Goal: Transaction & Acquisition: Book appointment/travel/reservation

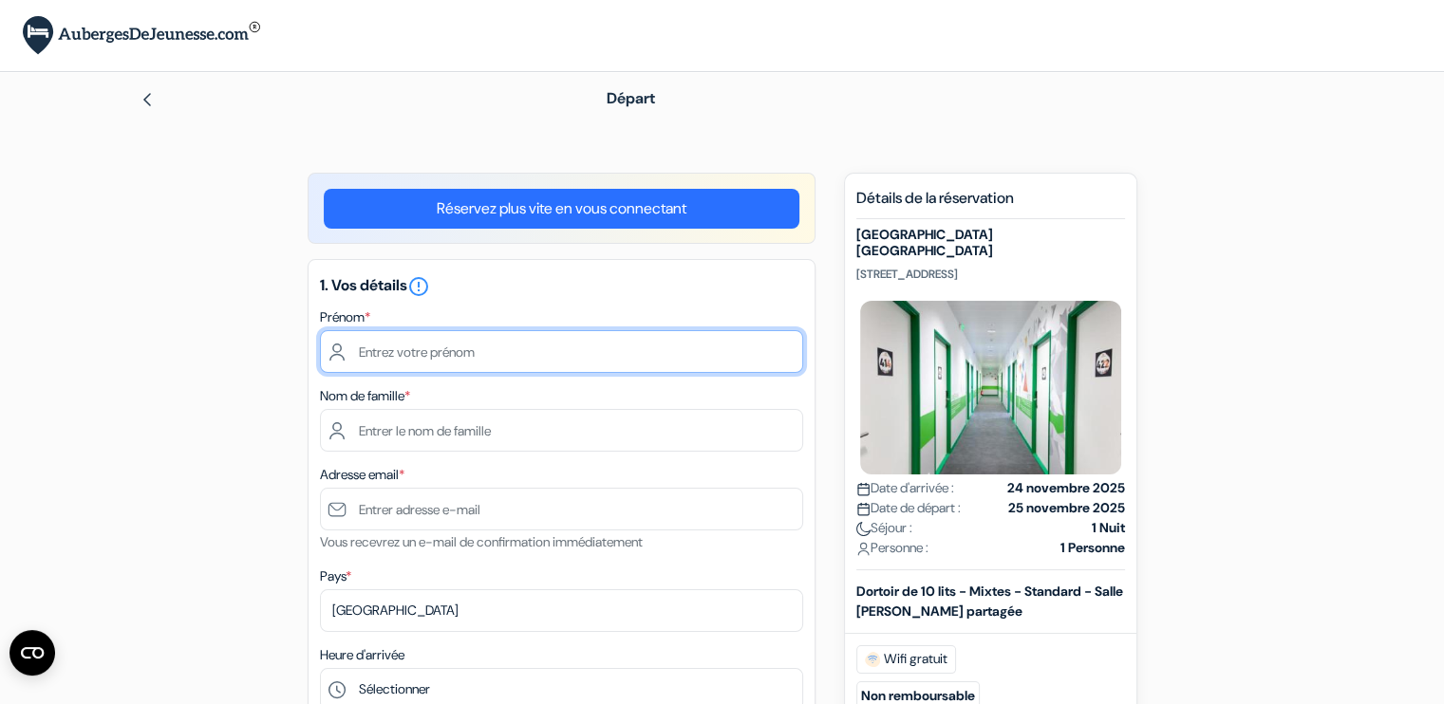
click at [416, 341] on input "text" at bounding box center [561, 351] width 483 height 43
type input "Nathan"
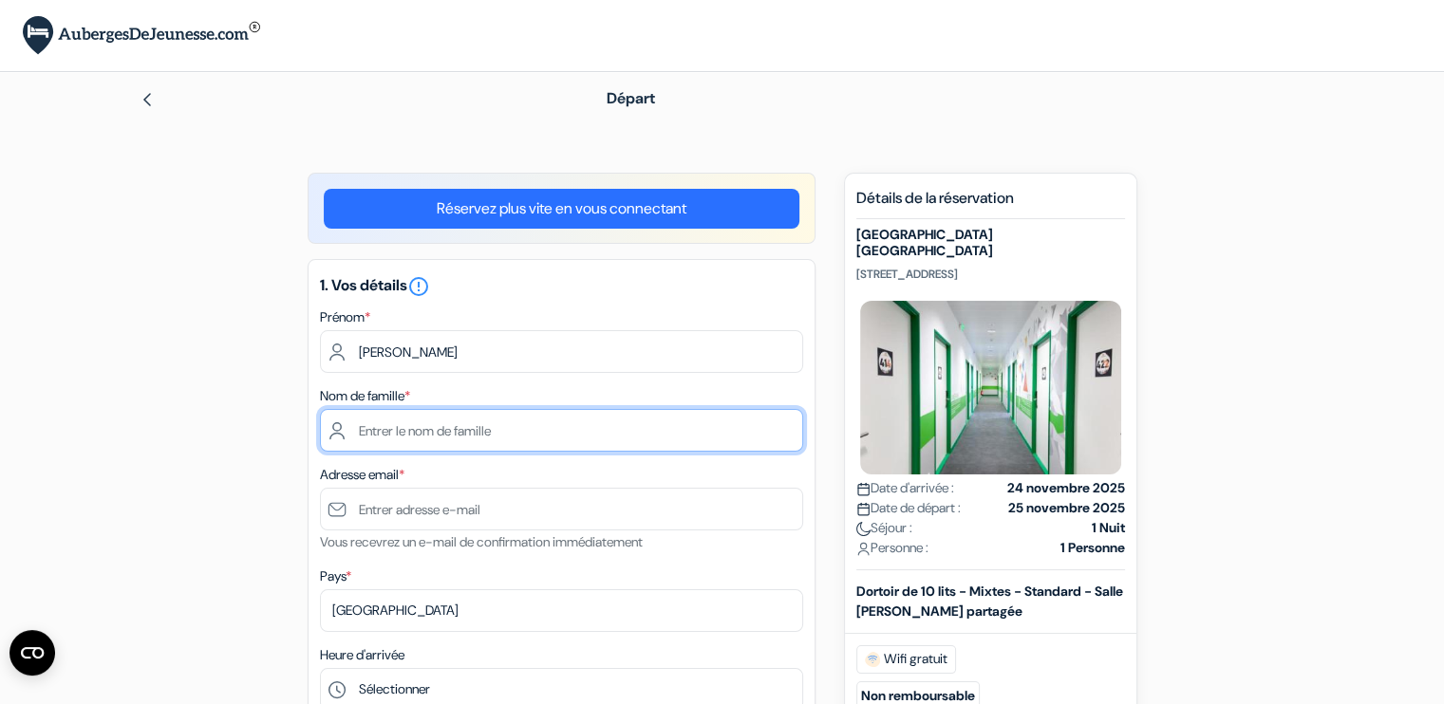
type input "MARTINEZ"
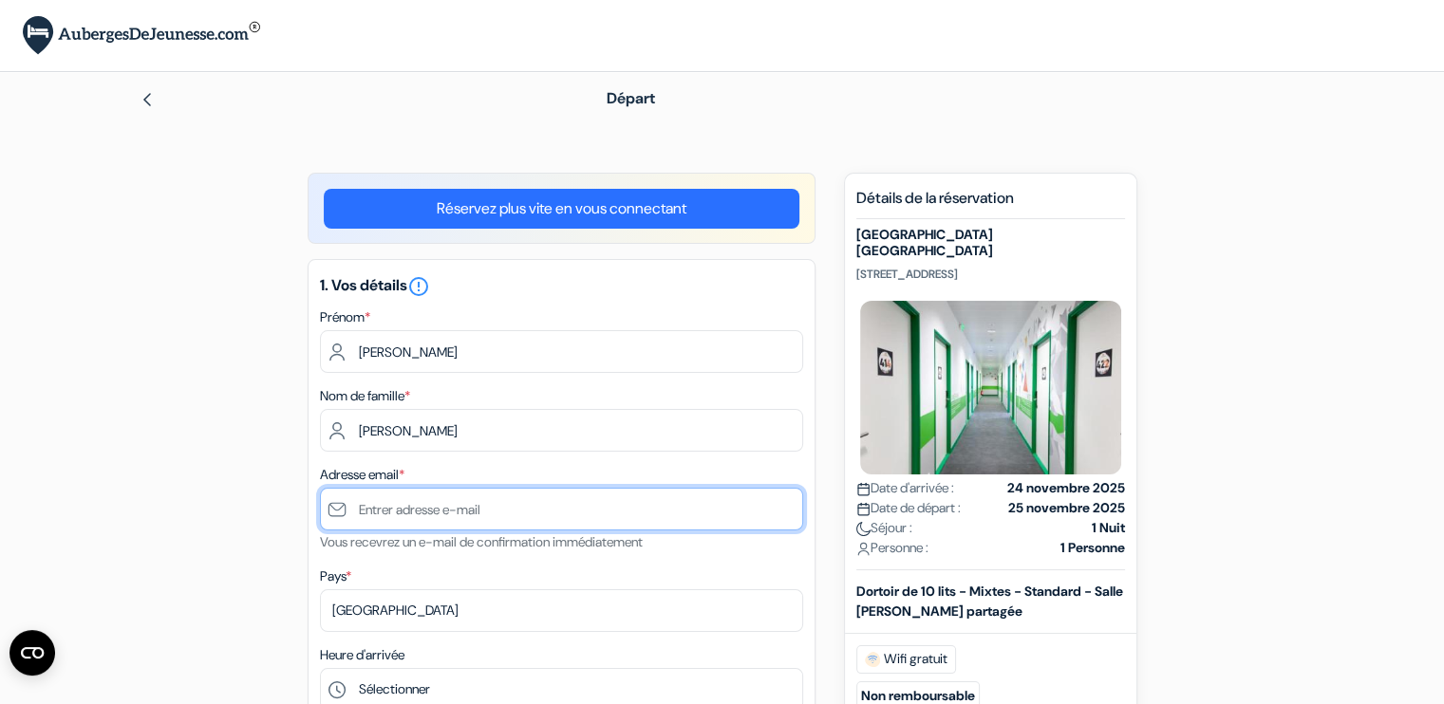
type input "[EMAIL_ADDRESS][DOMAIN_NAME]"
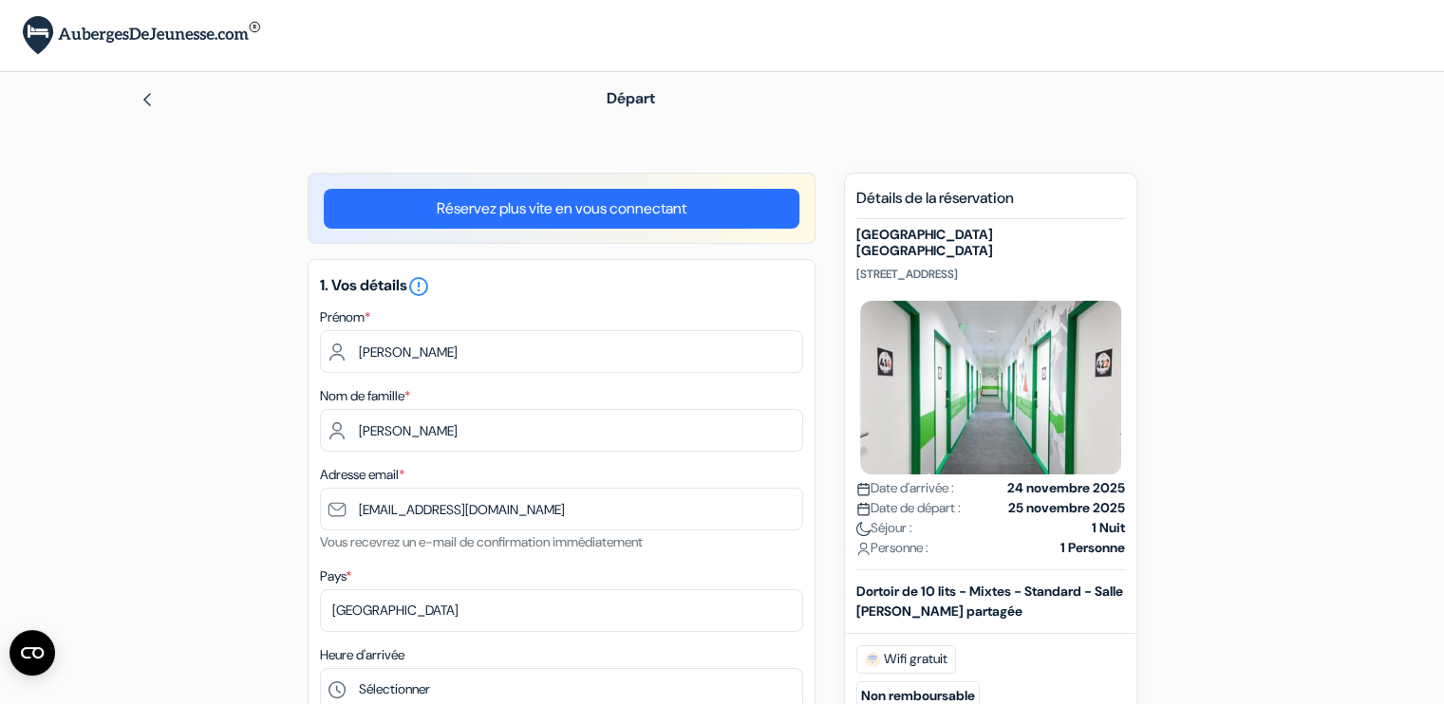
type input "0778243471"
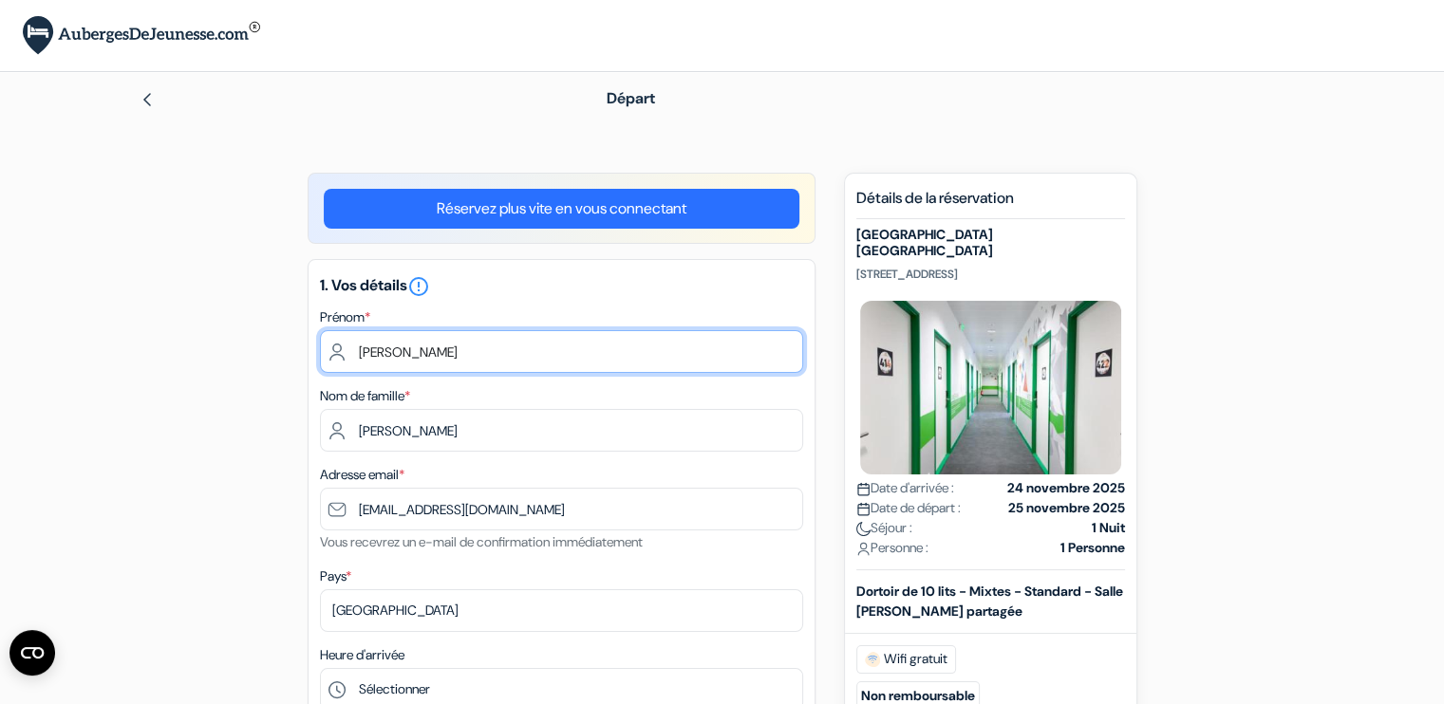
scroll to position [616, 0]
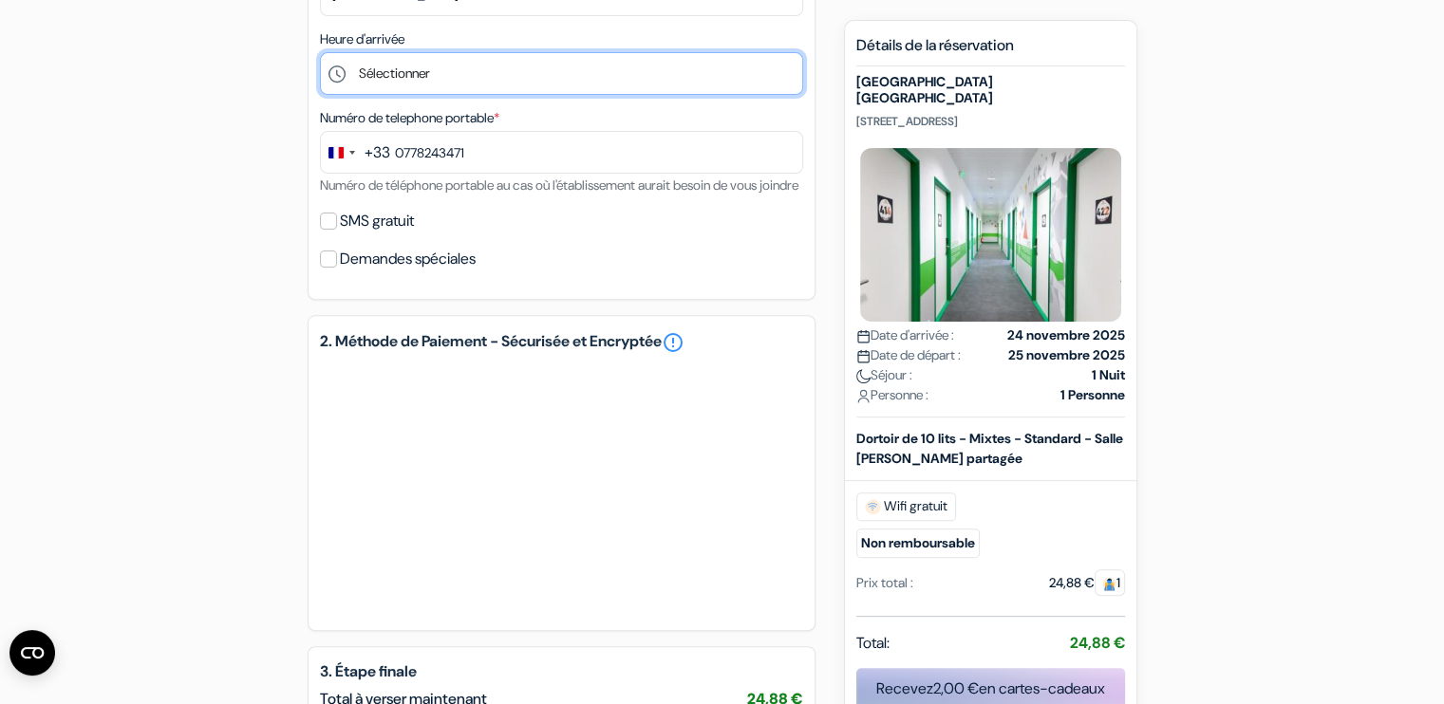
click at [446, 85] on select "Sélectionner 1:00 2:00 3:00 4:00 5:00 6:00 7:00 8:00 9:00 10:00 11:00 12:00 13:…" at bounding box center [561, 73] width 483 height 43
select select "18"
click at [320, 53] on select "Sélectionner 1:00 2:00 3:00 4:00 5:00 6:00 7:00 8:00 9:00 10:00 11:00 12:00 13:…" at bounding box center [561, 73] width 483 height 43
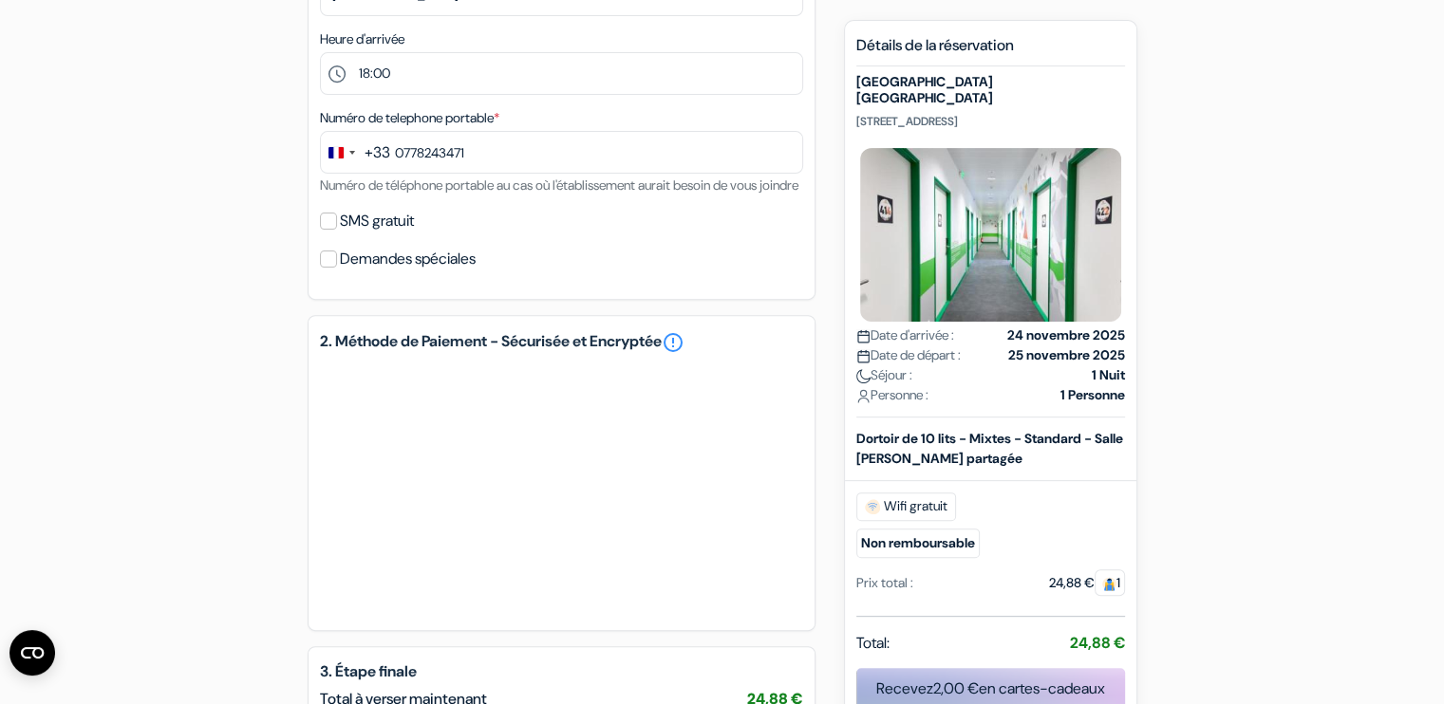
click at [267, 409] on div "add_box St Christopher's Inn Gare Du Nord 5 rue de Dunkerque, Paris, France don…" at bounding box center [722, 249] width 1253 height 1385
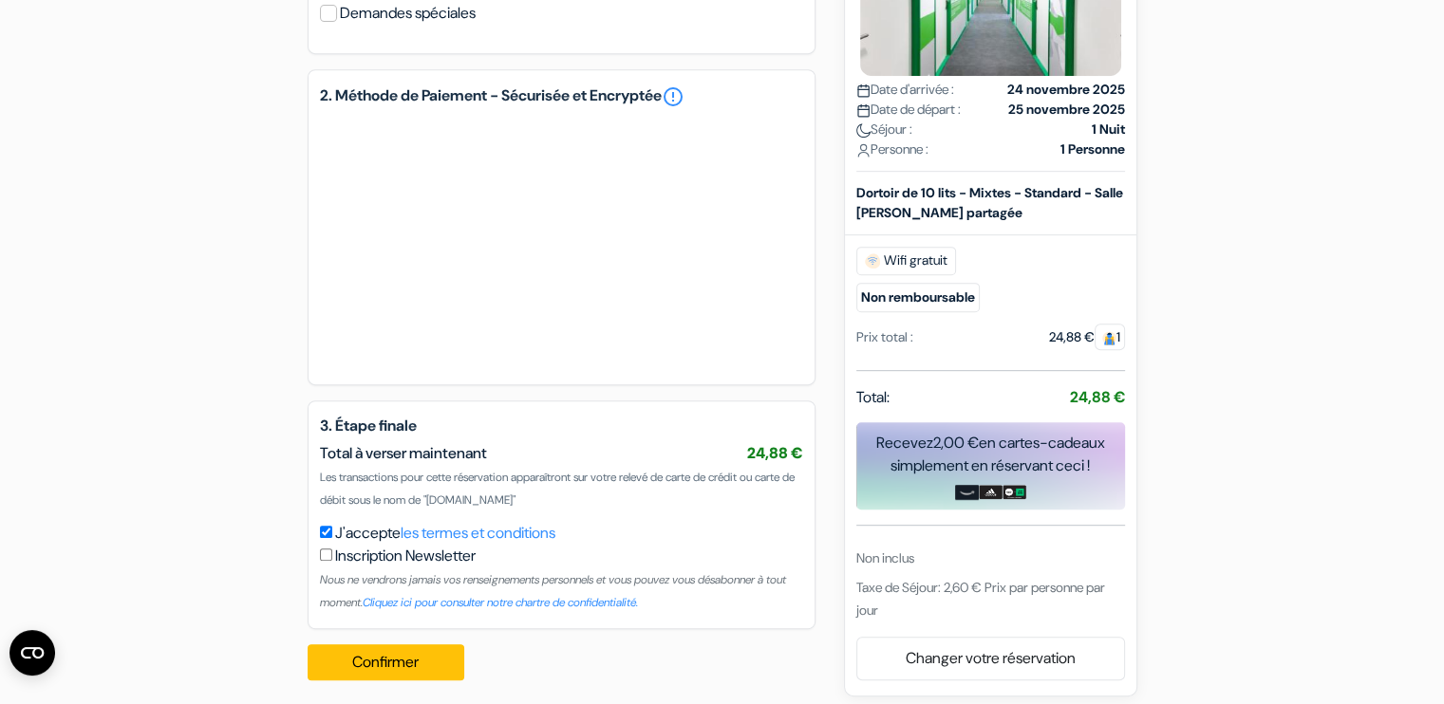
scroll to position [896, 0]
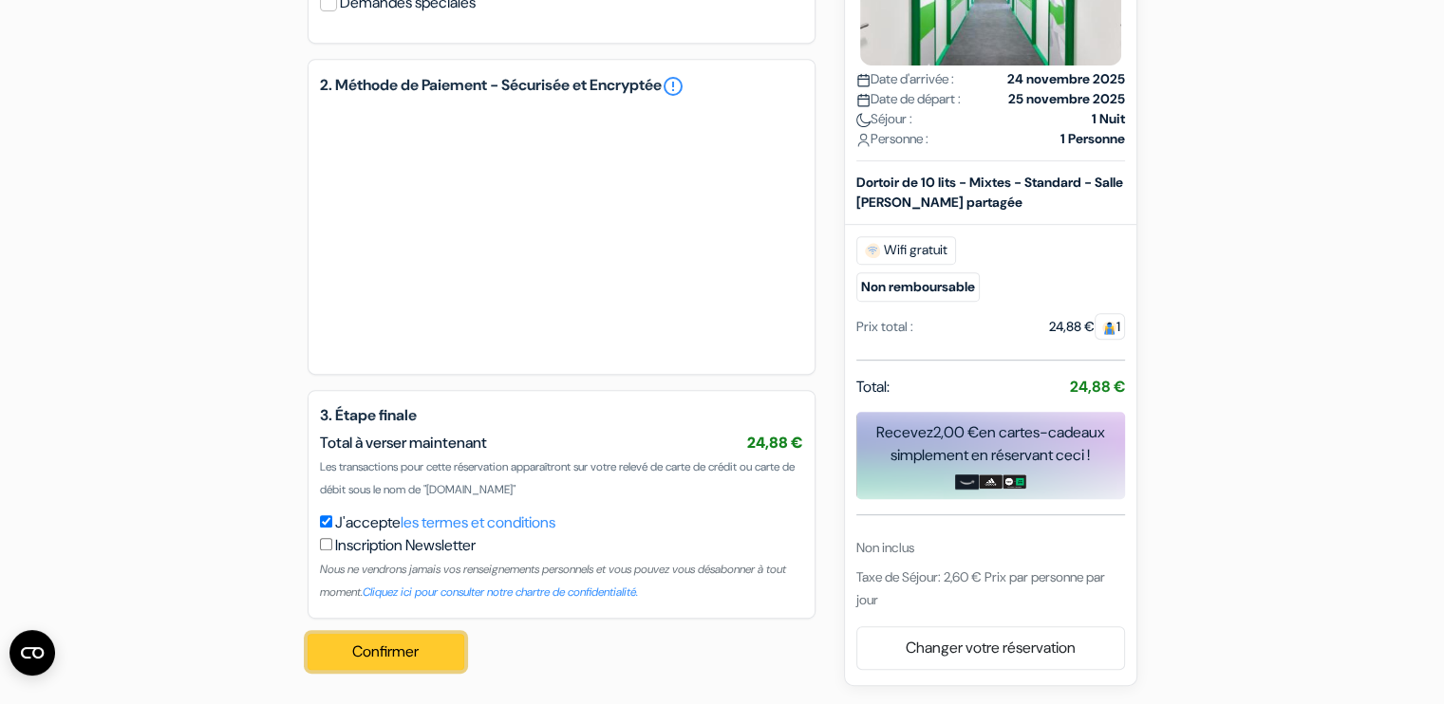
click at [455, 641] on button "Confirmer Loading..." at bounding box center [387, 652] width 158 height 36
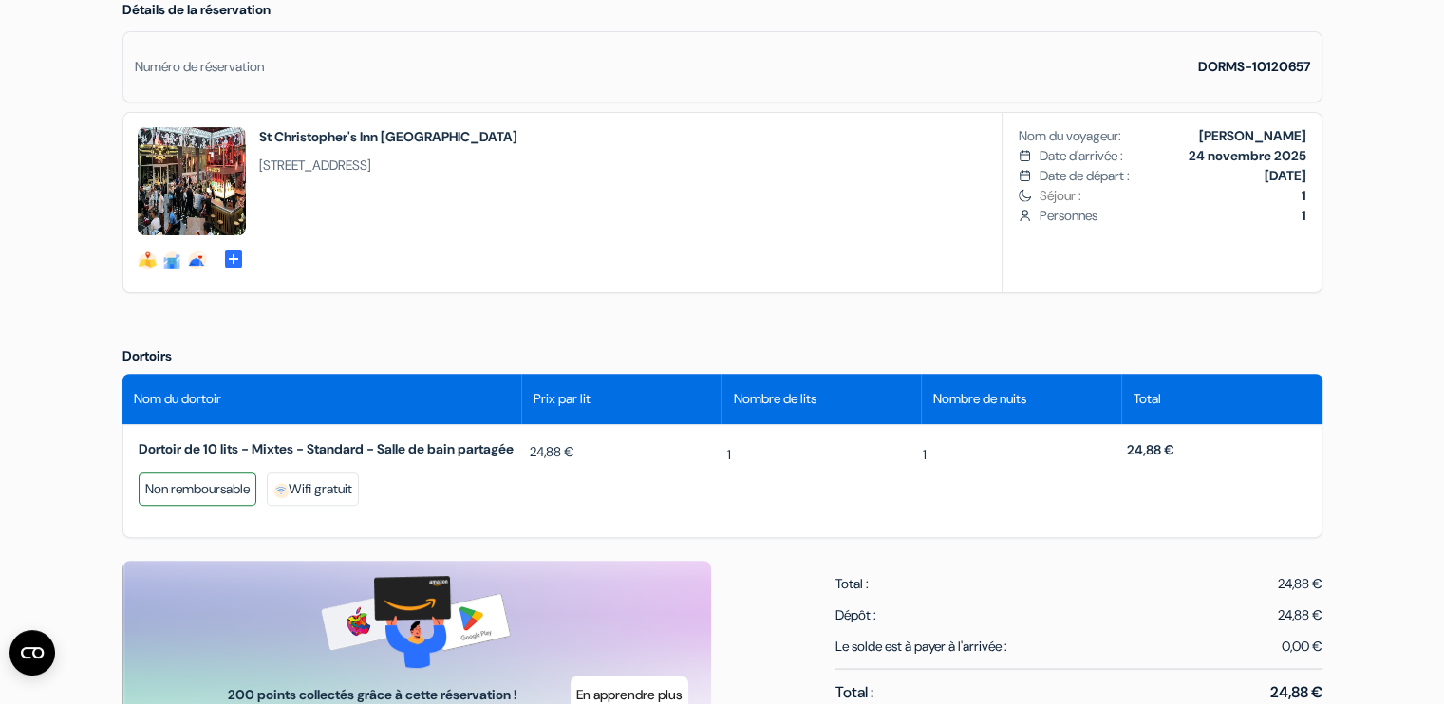
scroll to position [608, 0]
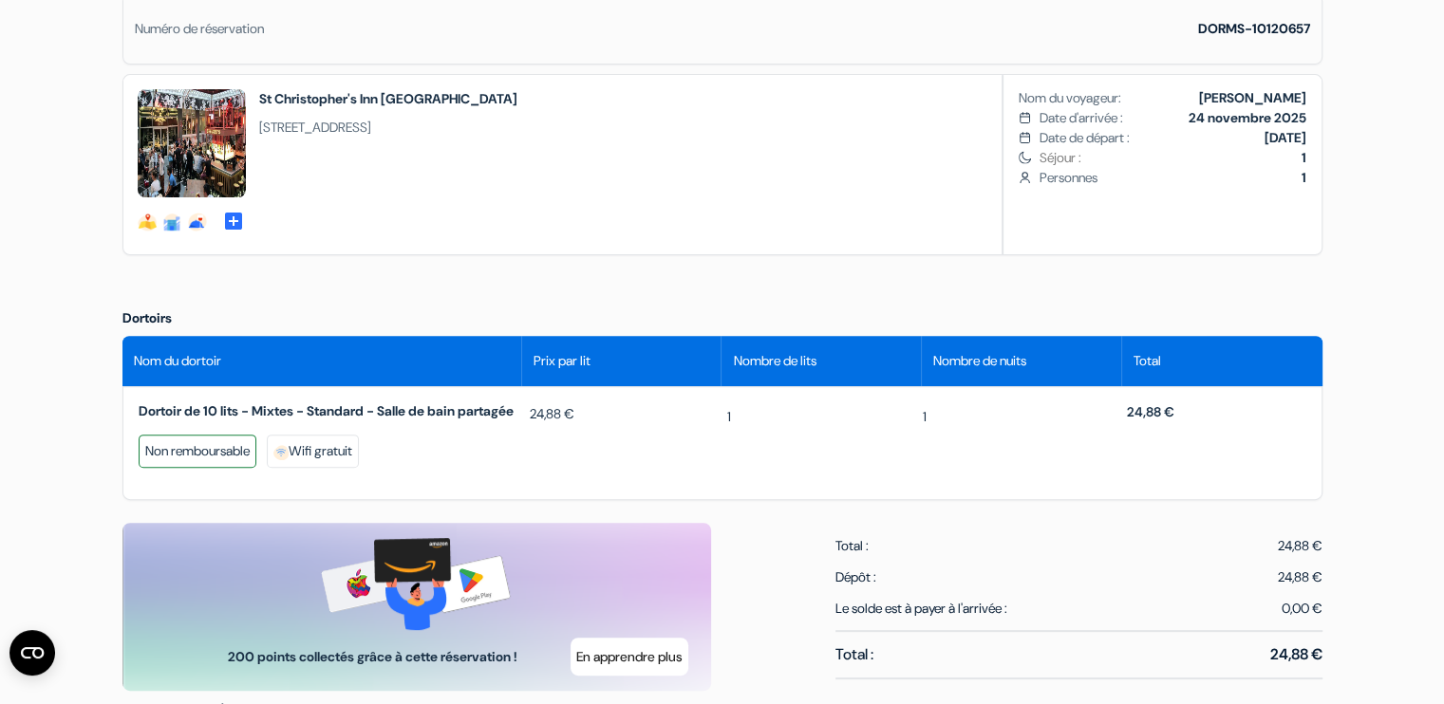
click at [150, 459] on div "Non remboursable" at bounding box center [198, 451] width 118 height 33
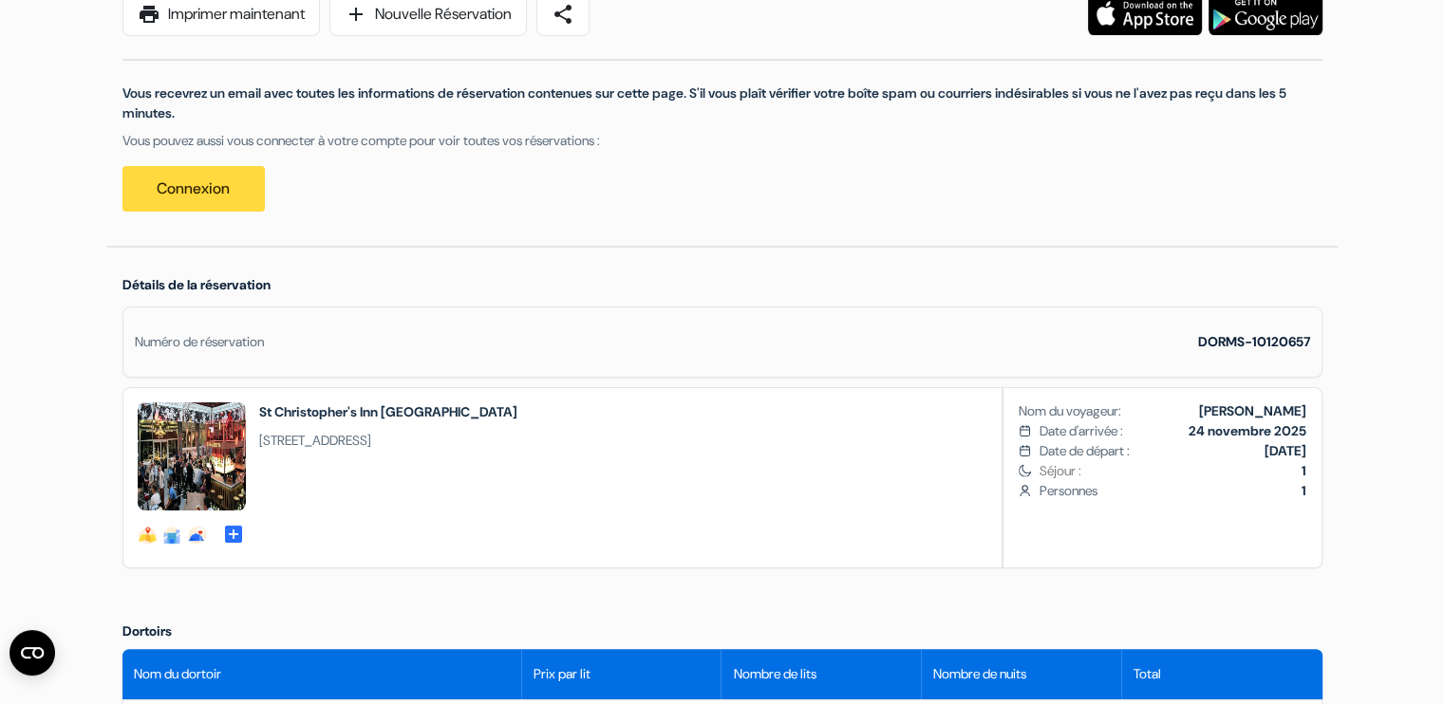
scroll to position [0, 0]
